Goal: Information Seeking & Learning: Learn about a topic

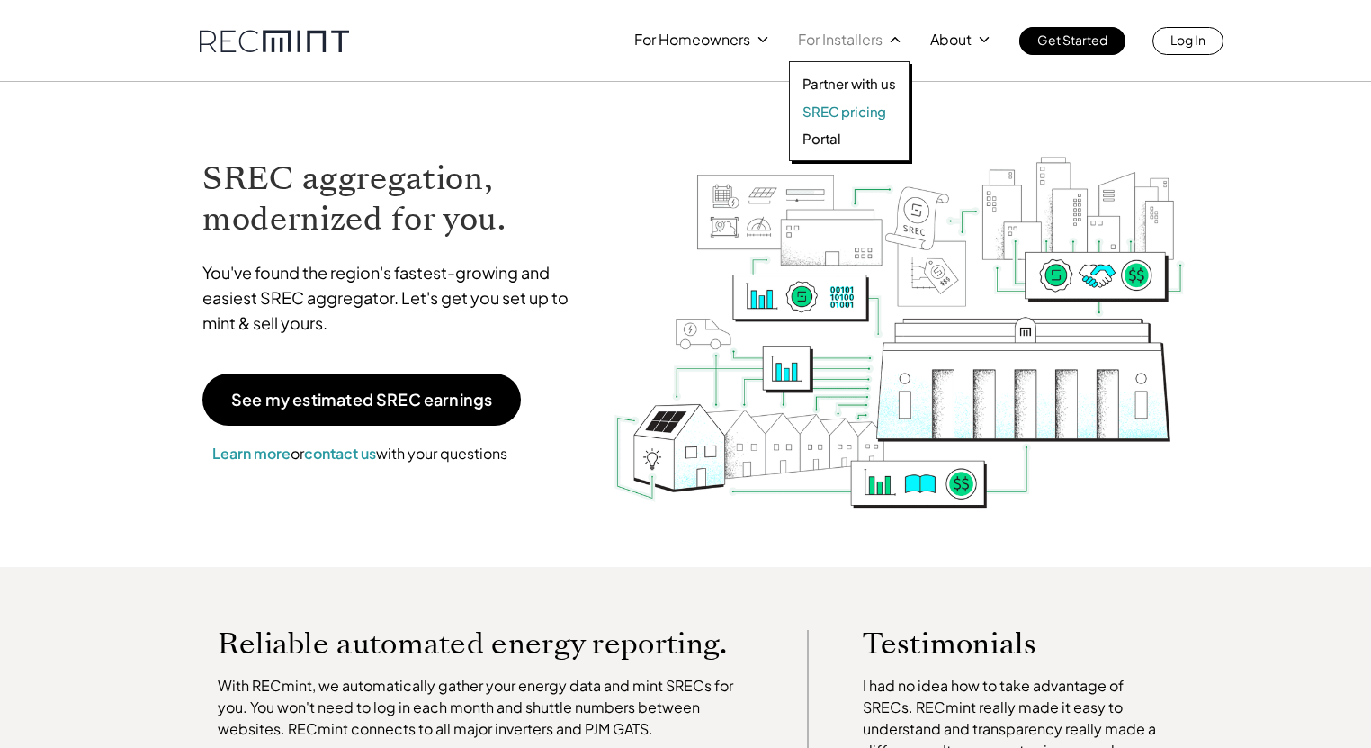
click at [849, 112] on p "SREC pricing" at bounding box center [845, 112] width 84 height 18
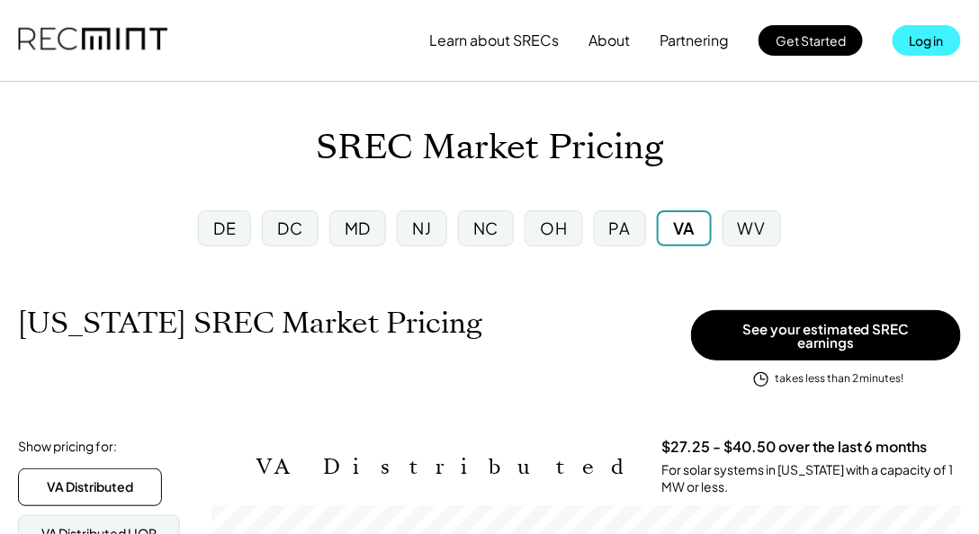
click at [914, 42] on button "Log in" at bounding box center [927, 40] width 68 height 31
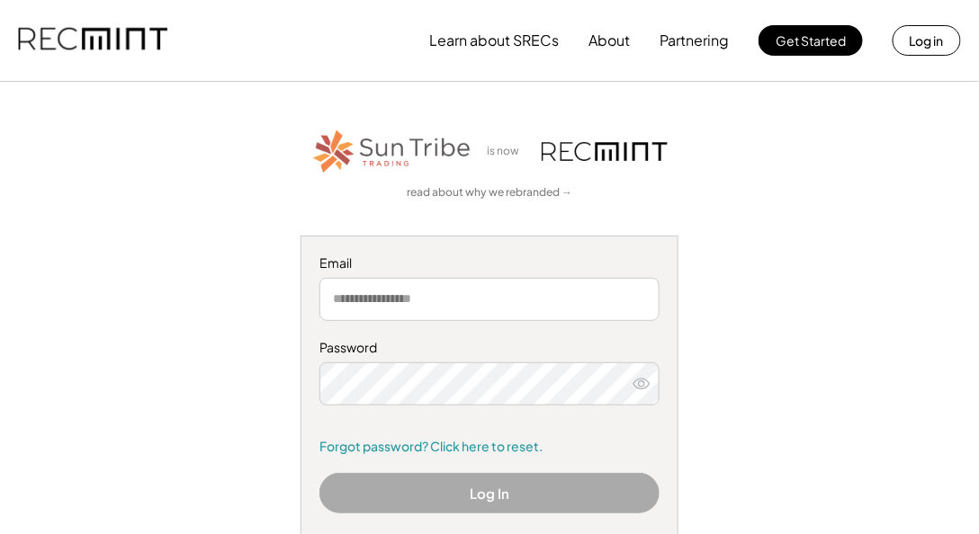
scroll to position [28, 0]
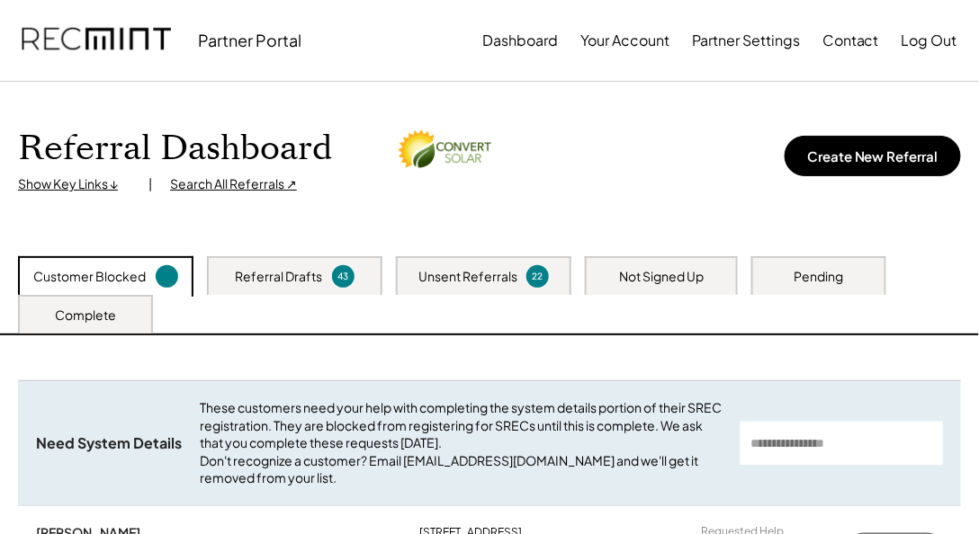
click at [283, 274] on div "Referral Drafts" at bounding box center [279, 277] width 87 height 18
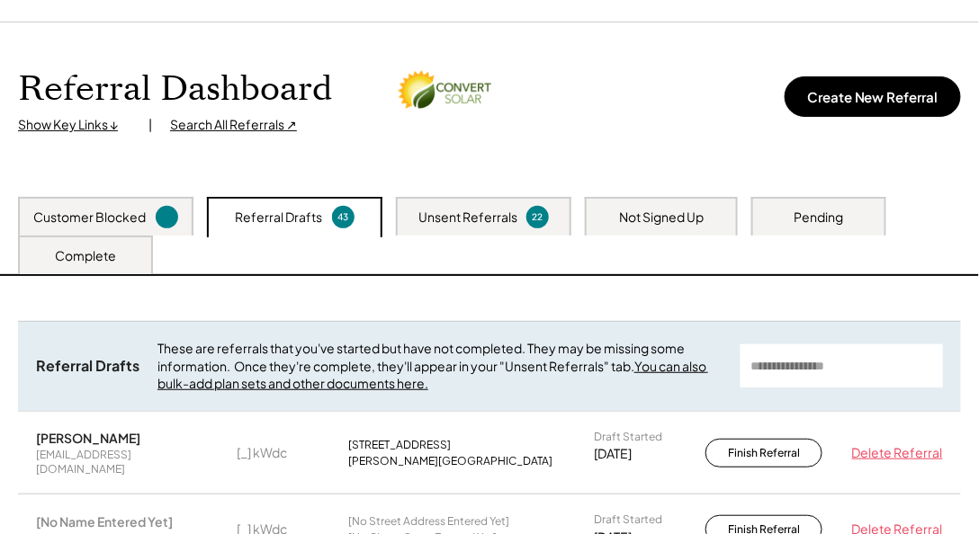
scroll to position [154, 0]
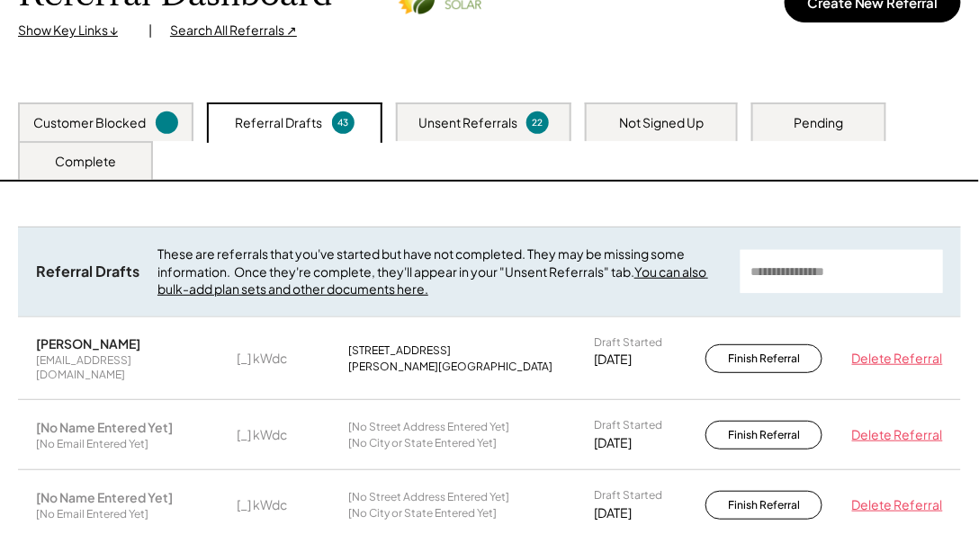
click at [496, 130] on div "Unsent Referrals" at bounding box center [467, 123] width 99 height 18
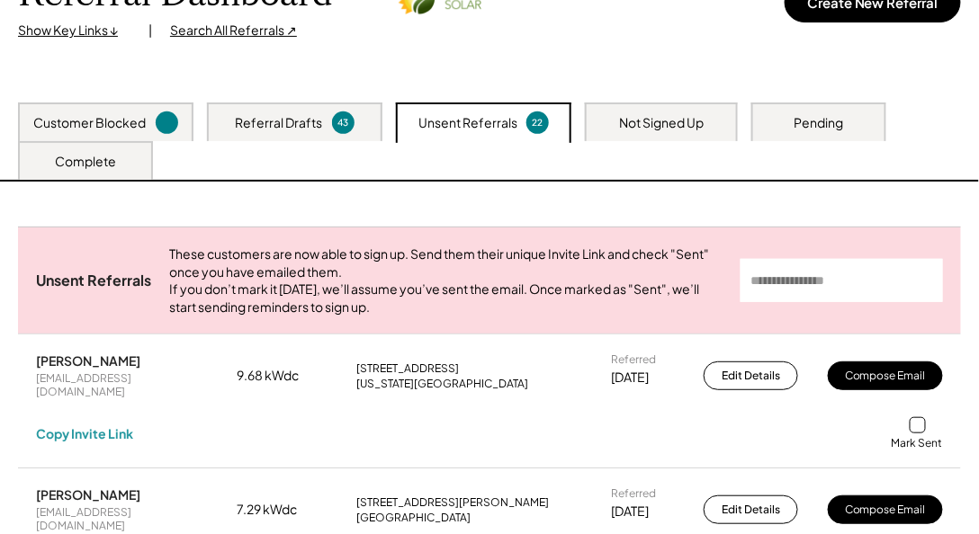
scroll to position [256, 0]
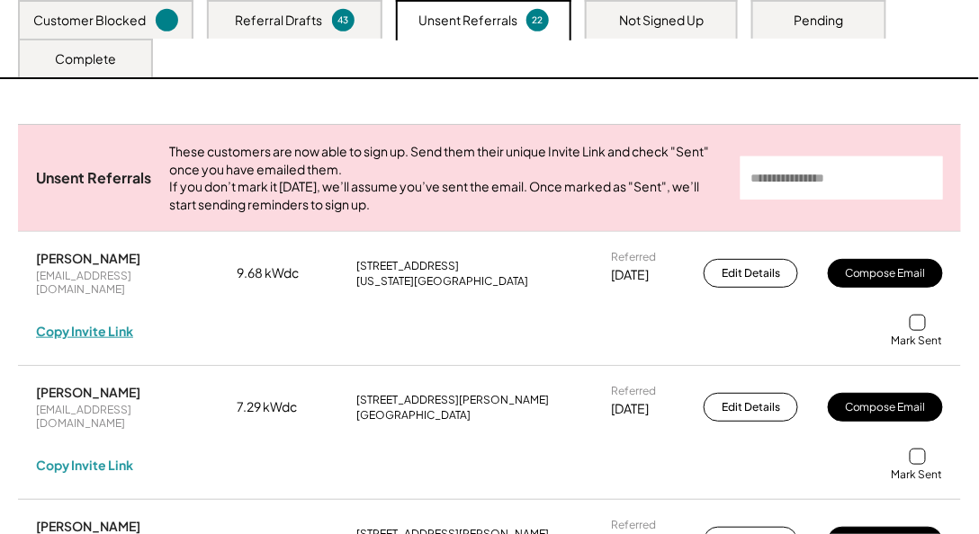
click at [97, 335] on div "Copy Invite Link" at bounding box center [84, 331] width 97 height 16
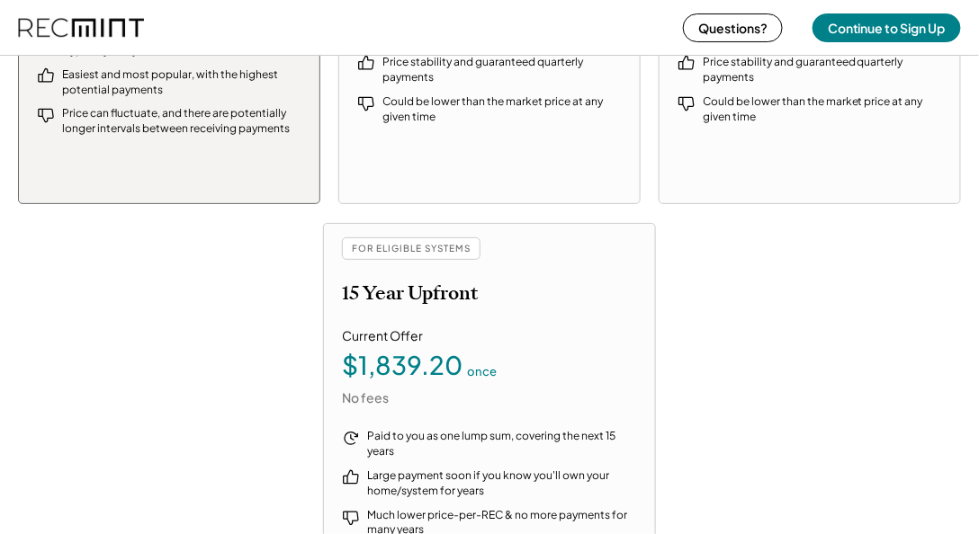
scroll to position [2365, 0]
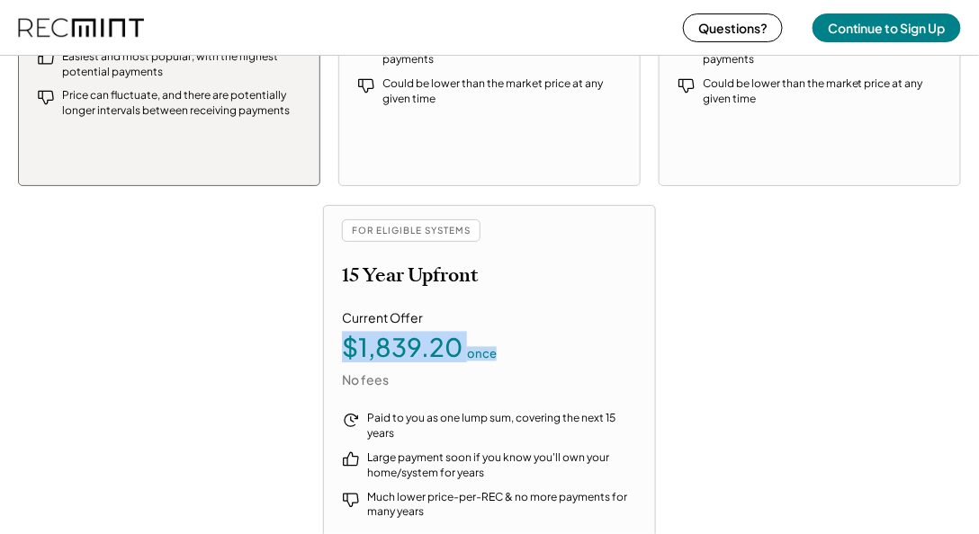
drag, startPoint x: 345, startPoint y: 345, endPoint x: 525, endPoint y: 342, distance: 180.9
click at [525, 342] on div "$1,839.20 once" at bounding box center [489, 348] width 295 height 25
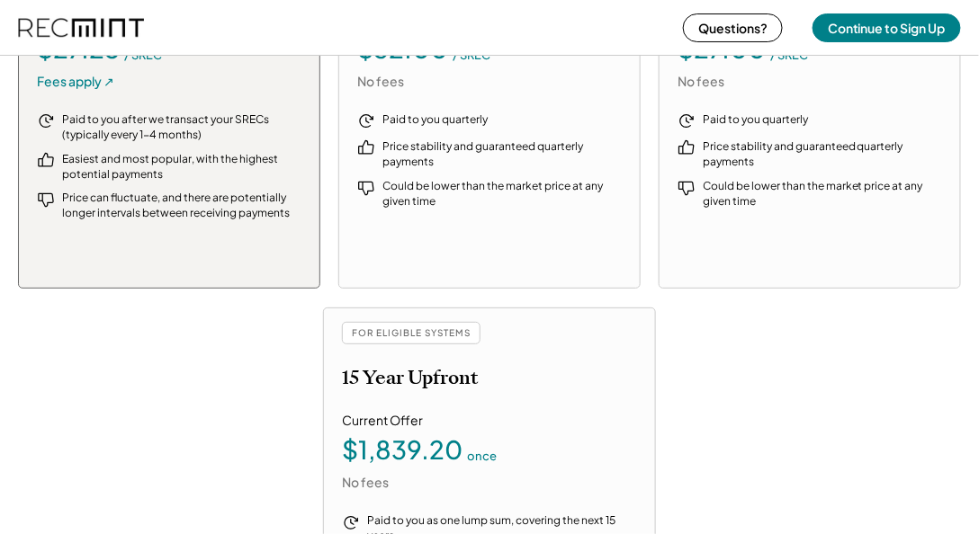
scroll to position [1902, 0]
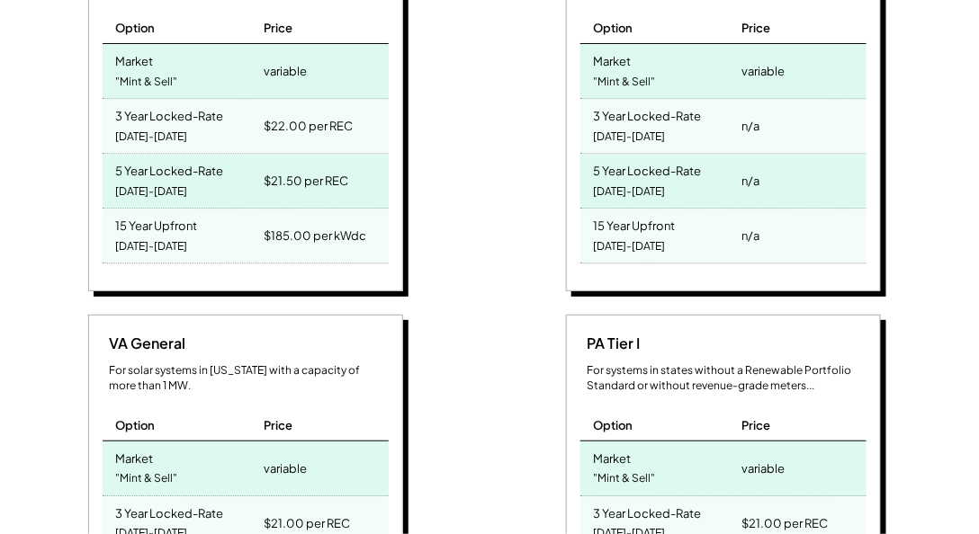
scroll to position [822, 0]
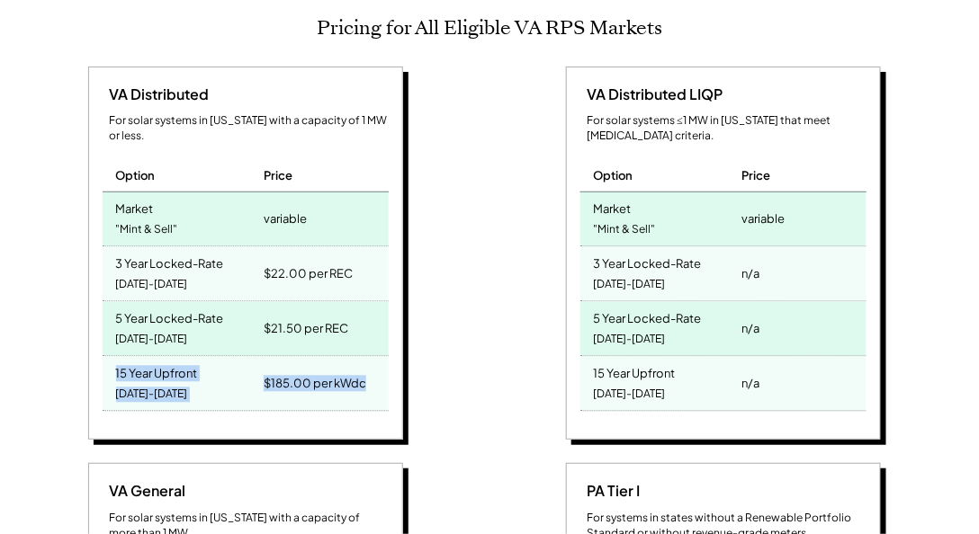
drag, startPoint x: 393, startPoint y: 365, endPoint x: 95, endPoint y: 351, distance: 298.2
click at [95, 351] on div "VA Distributed For solar systems in [US_STATE] with a capacity of 1 MW or less.…" at bounding box center [245, 254] width 315 height 374
click at [398, 296] on div "VA Distributed For solar systems in [US_STATE] with a capacity of 1 MW or less.…" at bounding box center [245, 254] width 315 height 374
drag, startPoint x: 492, startPoint y: 291, endPoint x: 518, endPoint y: 281, distance: 27.9
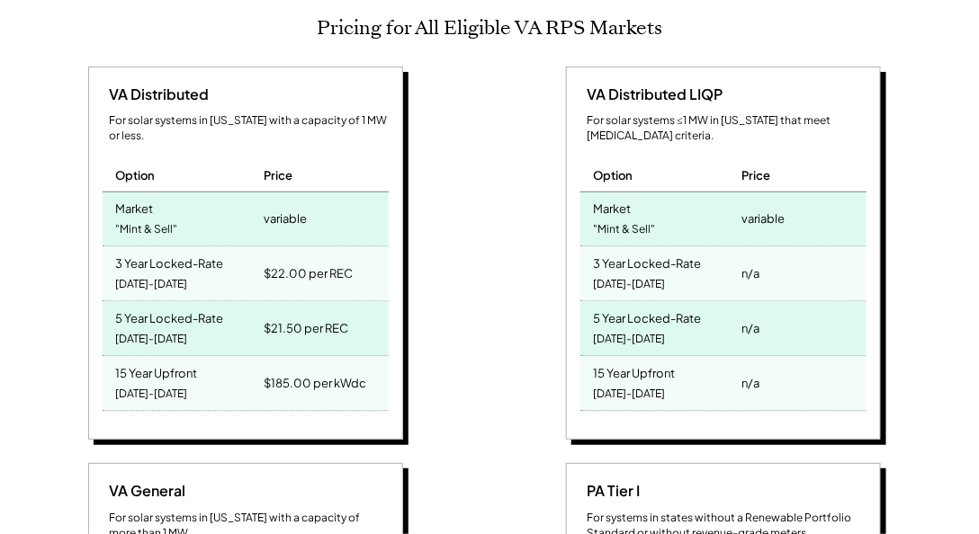
click at [491, 295] on div "VA Distributed For solar systems in [US_STATE] with a capacity of 1 MW or less.…" at bounding box center [487, 455] width 938 height 776
drag, startPoint x: 581, startPoint y: 281, endPoint x: 582, endPoint y: 296, distance: 15.3
click at [581, 302] on div "5 Year Locked-Rate [DATE]-[DATE]" at bounding box center [658, 329] width 157 height 54
drag, startPoint x: 388, startPoint y: 320, endPoint x: 124, endPoint y: 272, distance: 268.1
click at [124, 272] on div "VA Distributed For solar systems in [US_STATE] with a capacity of 1 MW or less.…" at bounding box center [245, 254] width 315 height 374
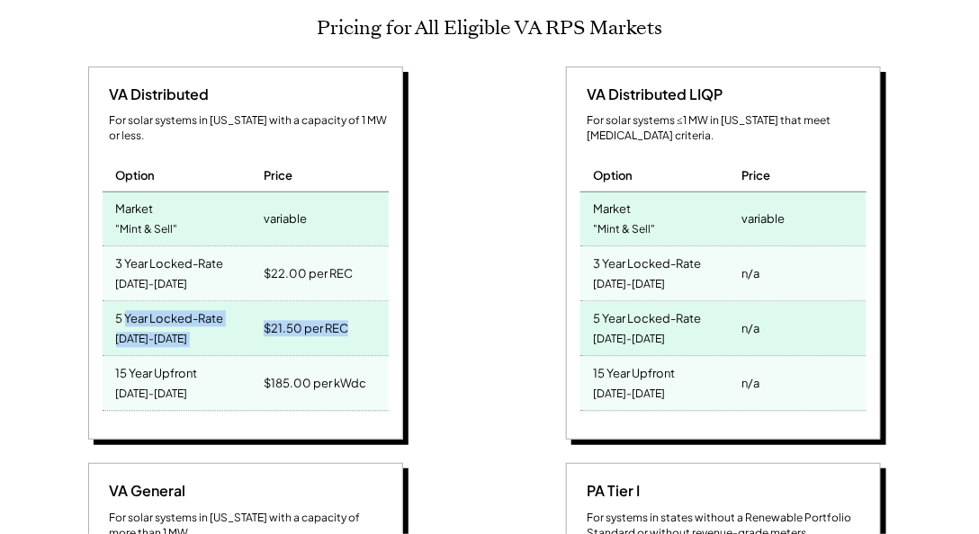
click at [124, 302] on div "5 Year Locked-Rate [DATE]-[DATE]" at bounding box center [181, 329] width 157 height 54
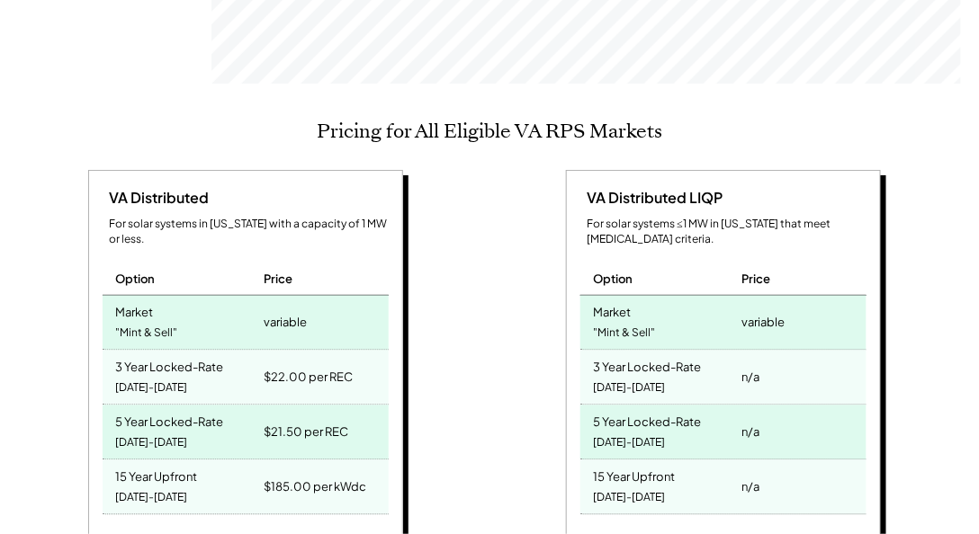
scroll to position [720, 0]
drag, startPoint x: 217, startPoint y: 408, endPoint x: 109, endPoint y: 391, distance: 109.3
click at [109, 405] on div "5 Year Locked-Rate [DATE]-[DATE]" at bounding box center [181, 432] width 157 height 54
drag, startPoint x: 275, startPoint y: 395, endPoint x: 205, endPoint y: 392, distance: 70.2
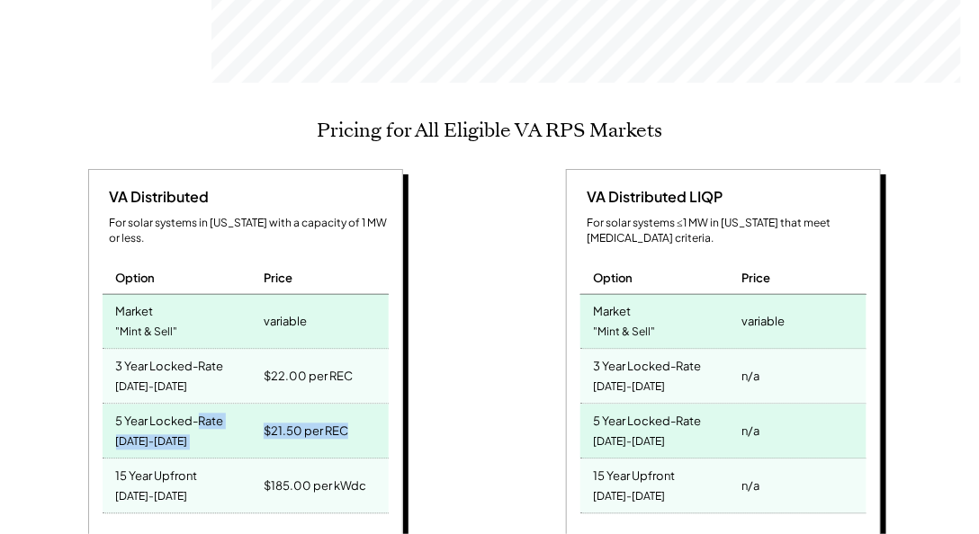
click at [205, 405] on div "5 Year Locked-Rate [DATE]-[DATE] $21.50 per REC" at bounding box center [246, 432] width 286 height 55
click at [209, 409] on div "5 Year Locked-Rate" at bounding box center [170, 419] width 108 height 21
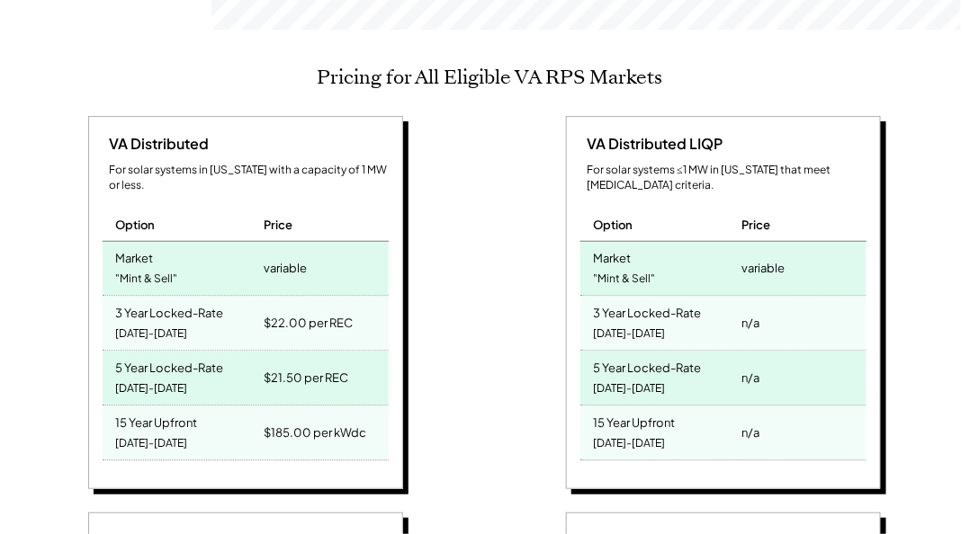
scroll to position [822, 0]
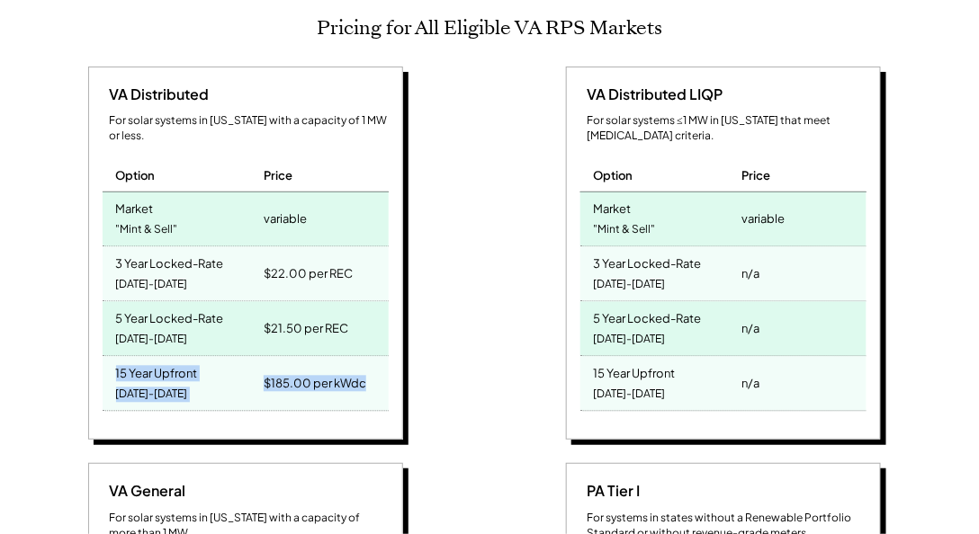
drag, startPoint x: 281, startPoint y: 355, endPoint x: 103, endPoint y: 332, distance: 178.8
click at [103, 357] on div "15 Year Upfront [DATE]-[DATE] $185.00 per kWdc" at bounding box center [246, 384] width 286 height 55
click at [103, 357] on div "15 Year Upfront [DATE]-[DATE]" at bounding box center [181, 384] width 157 height 54
